Goal: Task Accomplishment & Management: Use online tool/utility

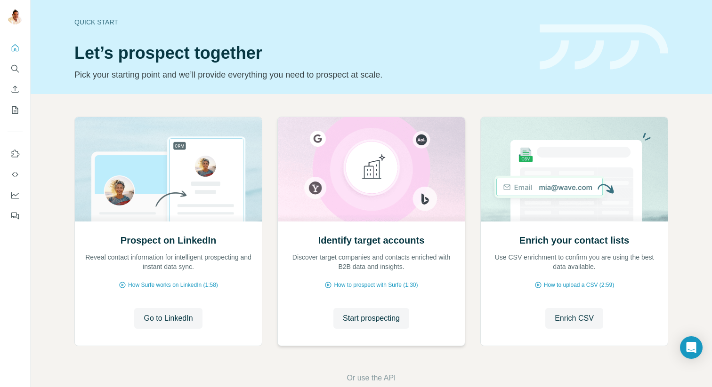
scroll to position [19, 0]
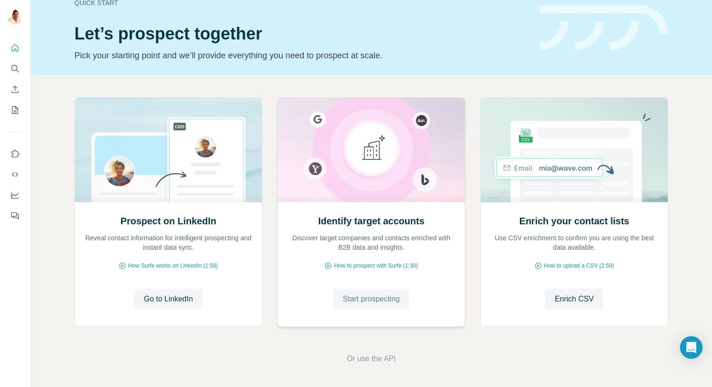
click at [363, 298] on span "Start prospecting" at bounding box center [371, 299] width 57 height 11
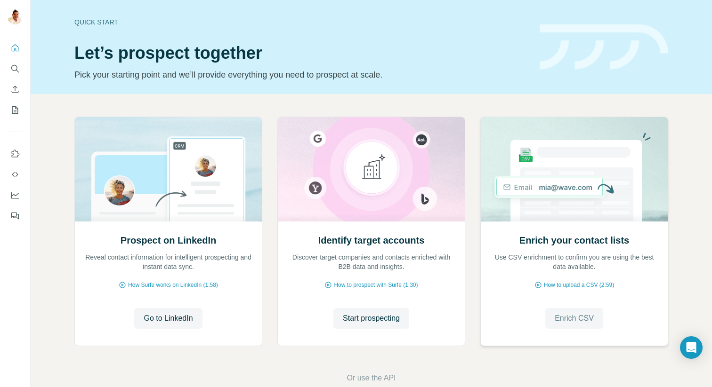
scroll to position [19, 0]
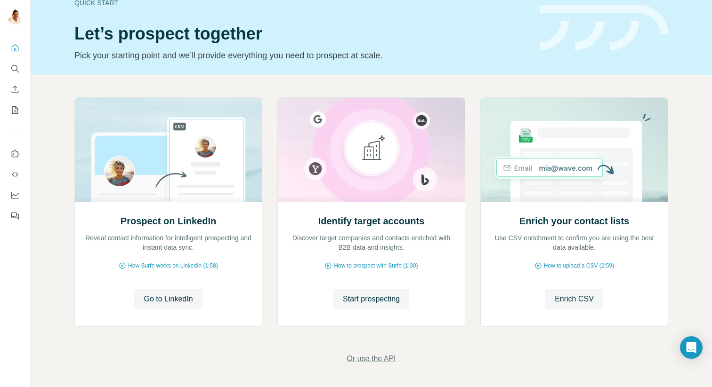
click at [382, 363] on span "Or use the API" at bounding box center [371, 359] width 49 height 11
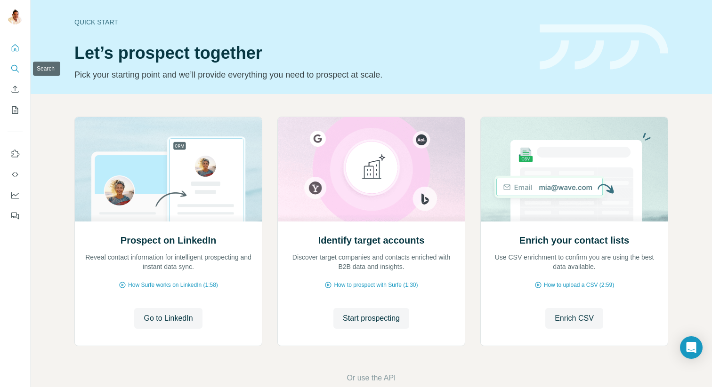
click at [16, 71] on icon "Search" at bounding box center [14, 68] width 9 height 9
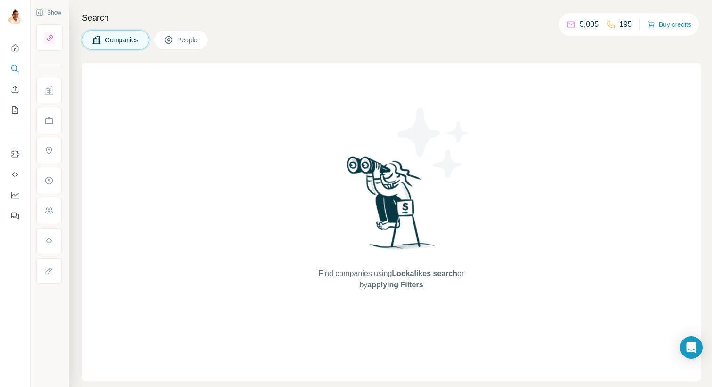
click at [132, 94] on div "Find companies using Lookalikes search or by applying Filters" at bounding box center [391, 222] width 619 height 319
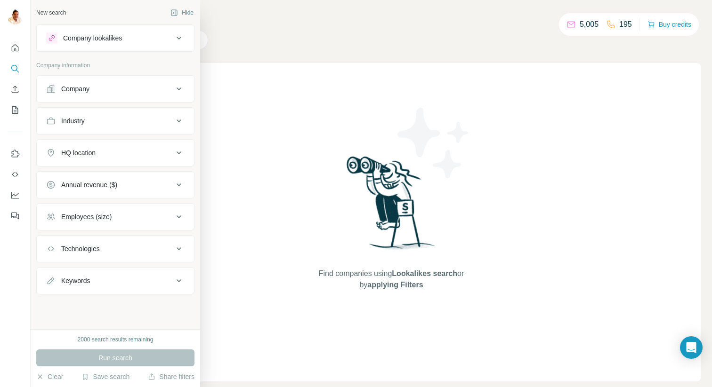
click at [149, 90] on div "Company" at bounding box center [109, 88] width 127 height 9
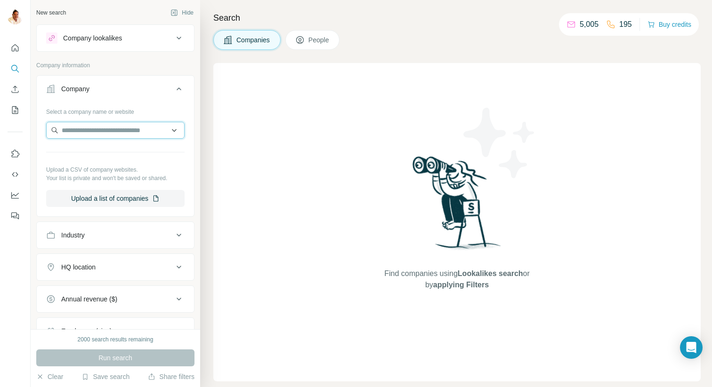
click at [116, 128] on input "text" at bounding box center [115, 130] width 138 height 17
paste input "**********"
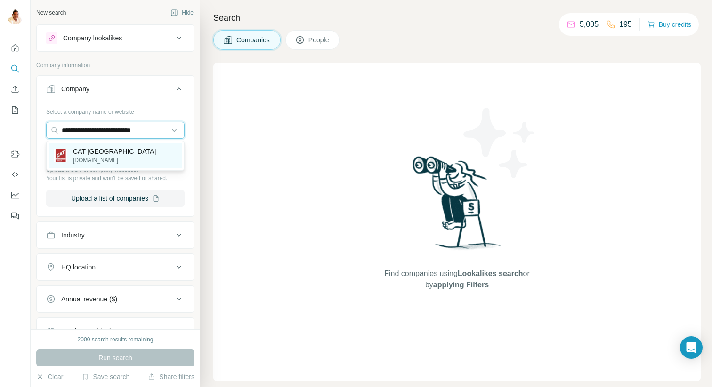
type input "**********"
click at [94, 156] on p "[DOMAIN_NAME]" at bounding box center [114, 160] width 83 height 8
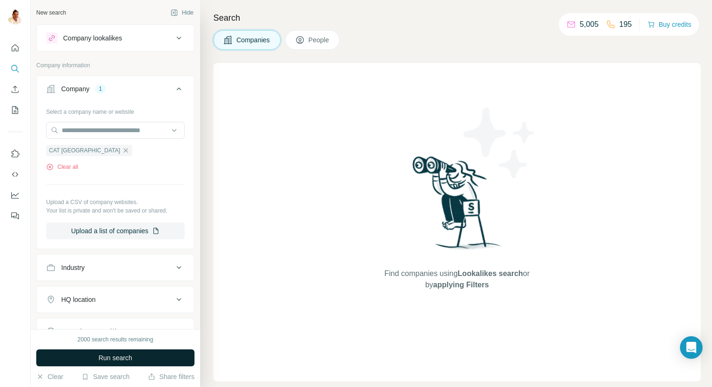
click at [110, 358] on span "Run search" at bounding box center [115, 358] width 34 height 9
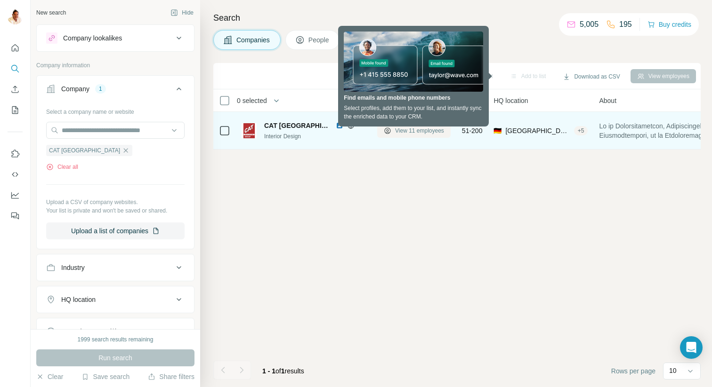
click at [414, 131] on span "View 11 employees" at bounding box center [419, 131] width 49 height 8
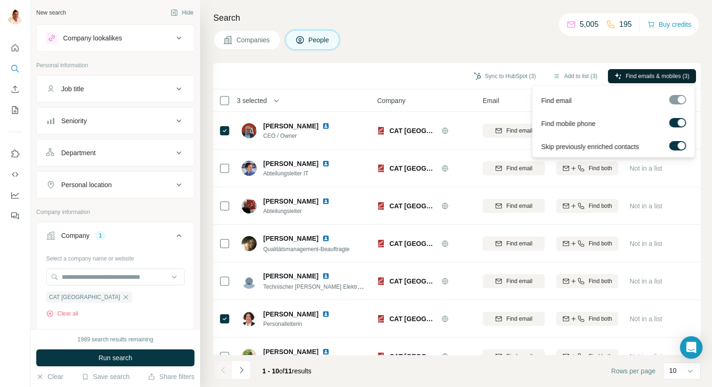
click at [643, 75] on span "Find emails & mobiles (3)" at bounding box center [658, 76] width 64 height 8
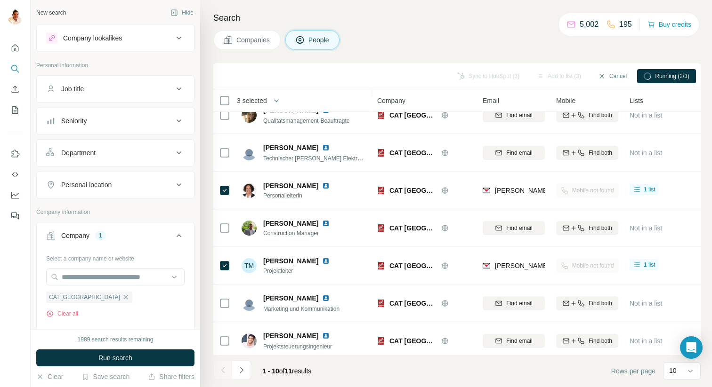
scroll to position [133, 0]
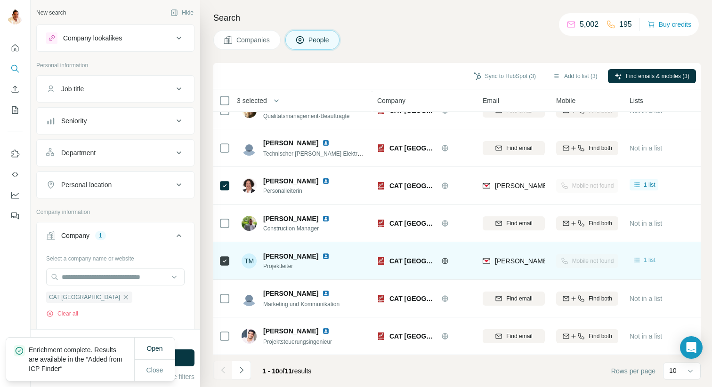
click at [642, 261] on div "1 list" at bounding box center [643, 260] width 23 height 9
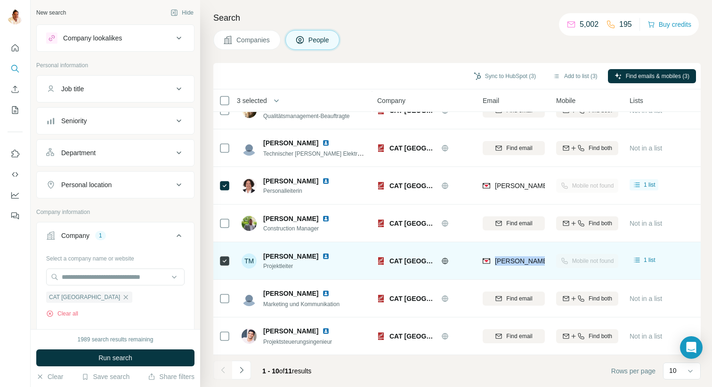
drag, startPoint x: 494, startPoint y: 261, endPoint x: 557, endPoint y: 263, distance: 62.2
click at [0, 0] on tr "TM [PERSON_NAME] Projektleiter CAT Stuttgart [PERSON_NAME][EMAIL_ADDRESS][PERSO…" at bounding box center [0, 0] width 0 height 0
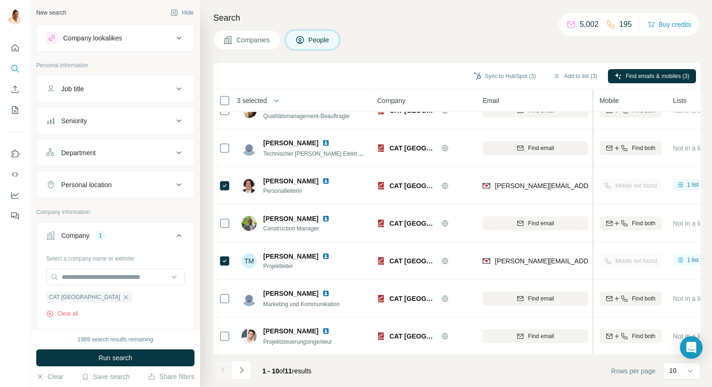
drag, startPoint x: 549, startPoint y: 92, endPoint x: 594, endPoint y: 93, distance: 44.7
click at [0, 0] on tr "3 selected People Company Email Mobile Lists Personal location Seniority Depart…" at bounding box center [0, 0] width 0 height 0
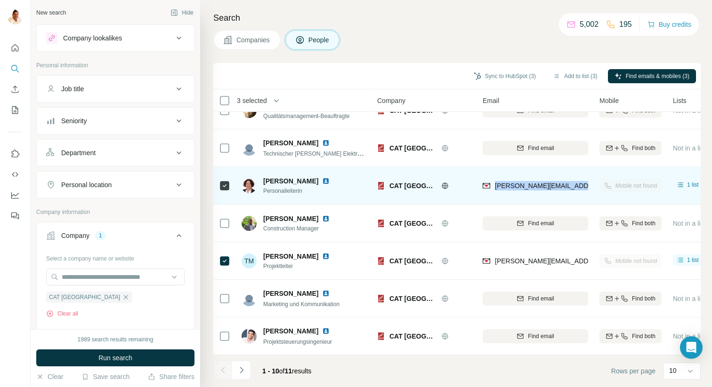
drag, startPoint x: 494, startPoint y: 186, endPoint x: 589, endPoint y: 189, distance: 94.2
click at [589, 189] on td "[PERSON_NAME][EMAIL_ADDRESS][DOMAIN_NAME]" at bounding box center [535, 186] width 117 height 38
copy span "[PERSON_NAME][EMAIL_ADDRESS][DOMAIN_NAME]"
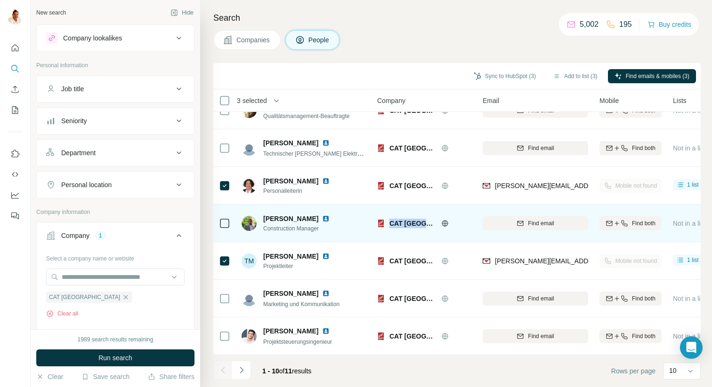
drag, startPoint x: 438, startPoint y: 206, endPoint x: 435, endPoint y: 213, distance: 7.6
click at [440, 205] on td "CAT [GEOGRAPHIC_DATA]" at bounding box center [423, 224] width 105 height 38
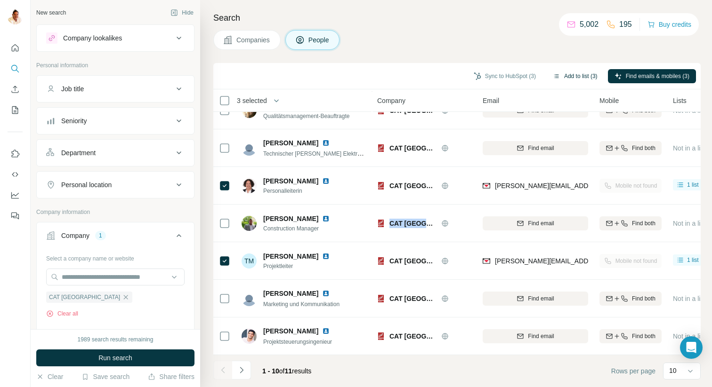
click at [573, 74] on button "Add to list (3)" at bounding box center [575, 76] width 58 height 14
click at [562, 74] on button "Add to list (3)" at bounding box center [575, 76] width 58 height 14
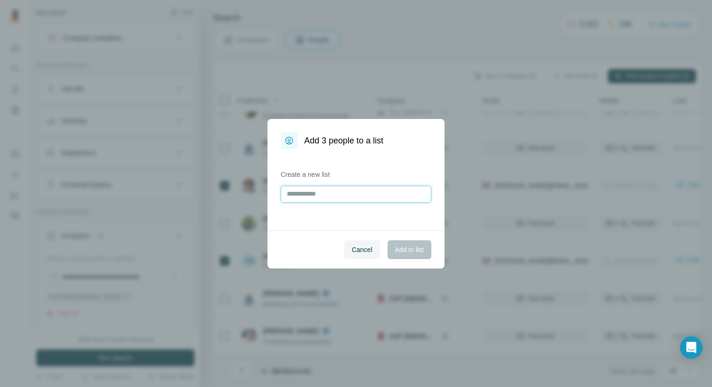
click at [350, 199] on input "text" at bounding box center [356, 194] width 151 height 17
type input "*"
type input "*******"
click at [404, 251] on span "Add to list" at bounding box center [409, 249] width 29 height 9
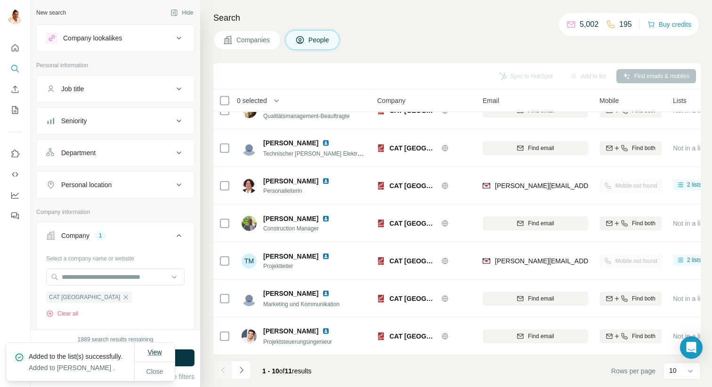
click at [151, 349] on span "View" at bounding box center [154, 353] width 14 height 8
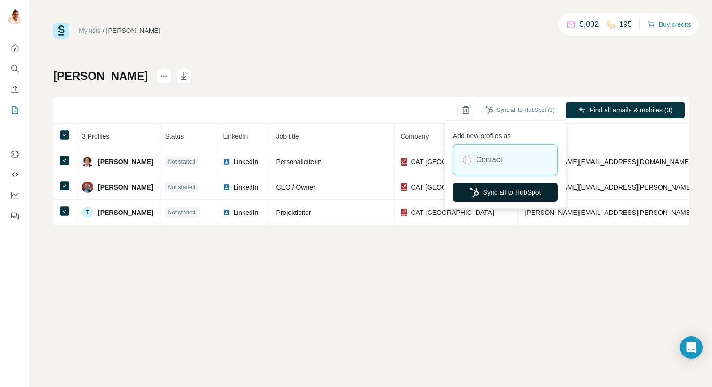
click at [491, 194] on button "Sync all to HubSpot" at bounding box center [505, 192] width 105 height 19
